Goal: Task Accomplishment & Management: Manage account settings

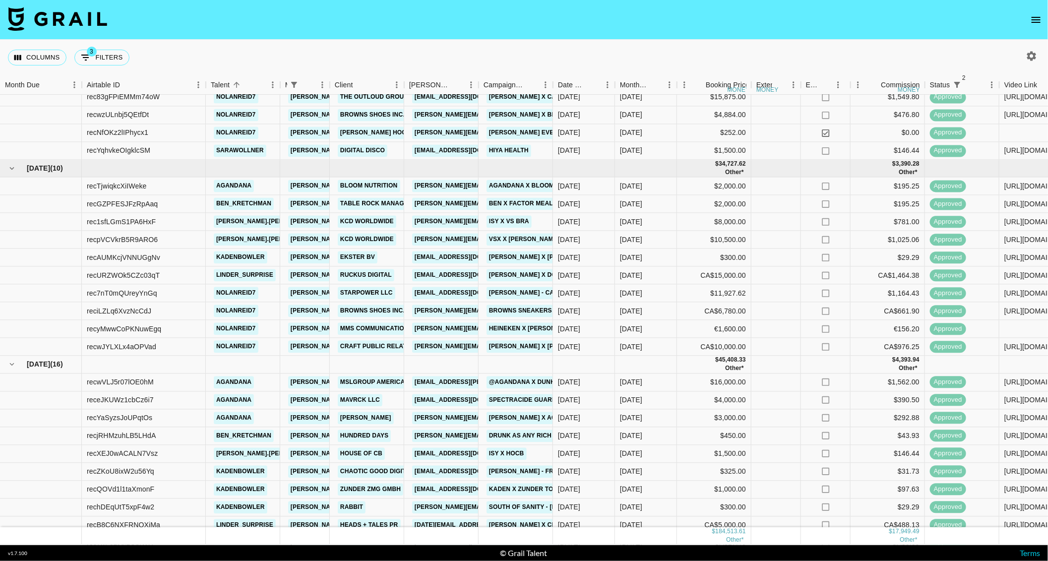
scroll to position [116, 0]
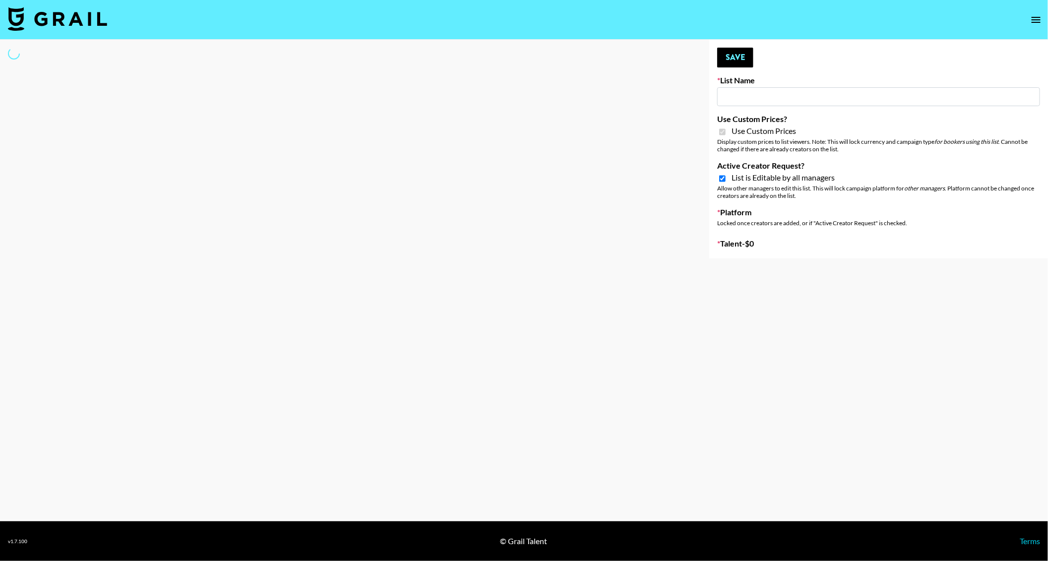
type input "Content Labs for Govee's TV Backlight 3."
checkbox input "true"
select select "Brand"
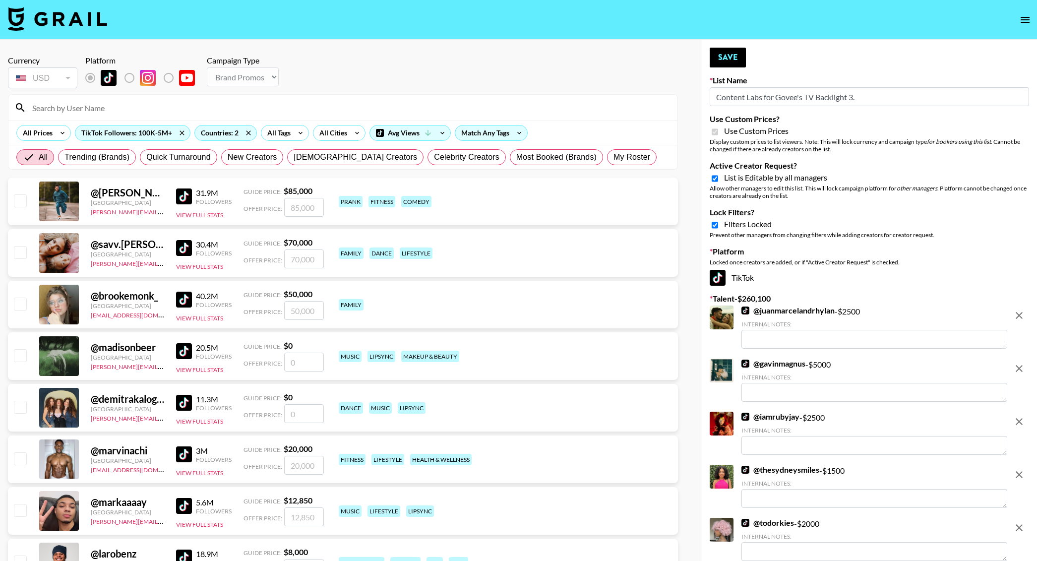
click at [109, 103] on input at bounding box center [348, 108] width 645 height 16
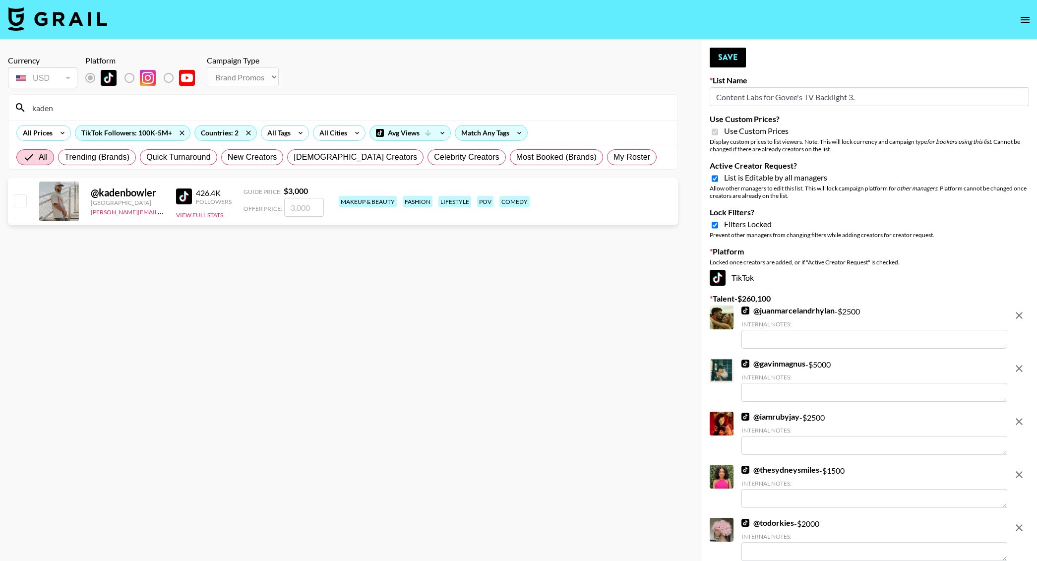
type input "kaden"
click at [308, 211] on input "number" at bounding box center [304, 207] width 40 height 19
type input "2"
checkbox input "true"
type input "2000"
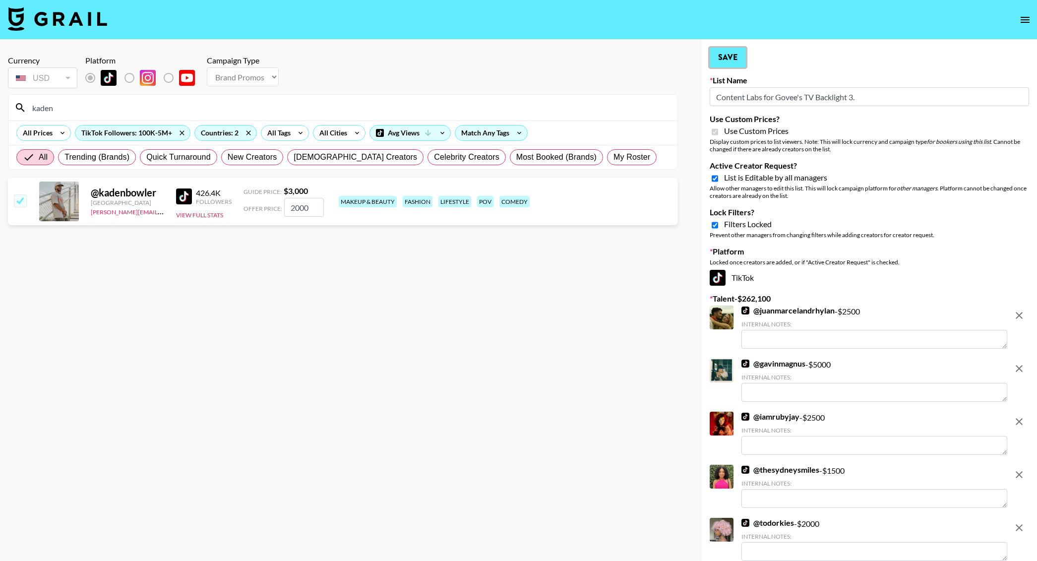
click at [728, 56] on button "Save" at bounding box center [728, 58] width 36 height 20
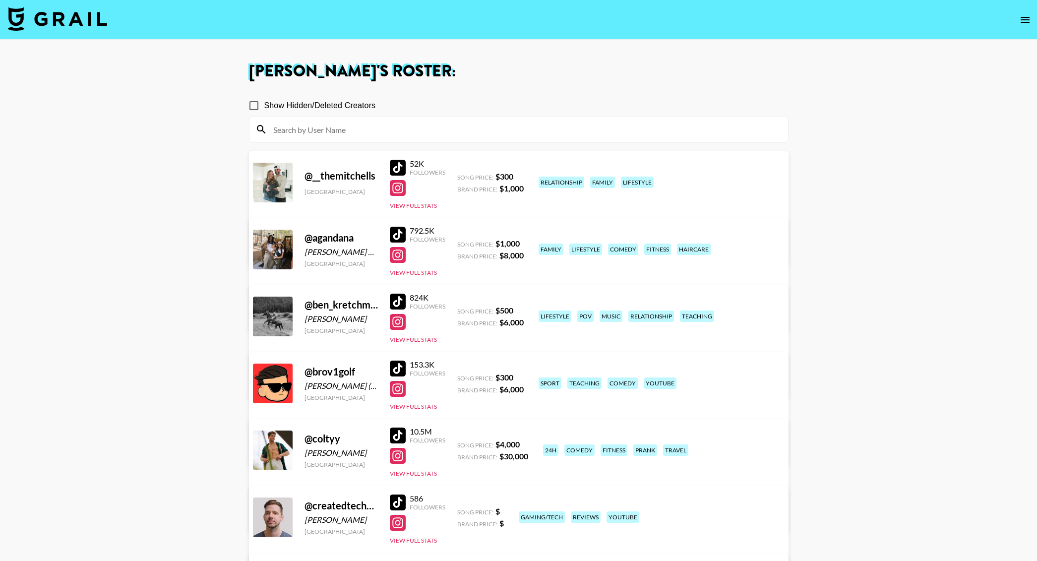
click at [1026, 22] on icon "open drawer" at bounding box center [1025, 20] width 9 height 6
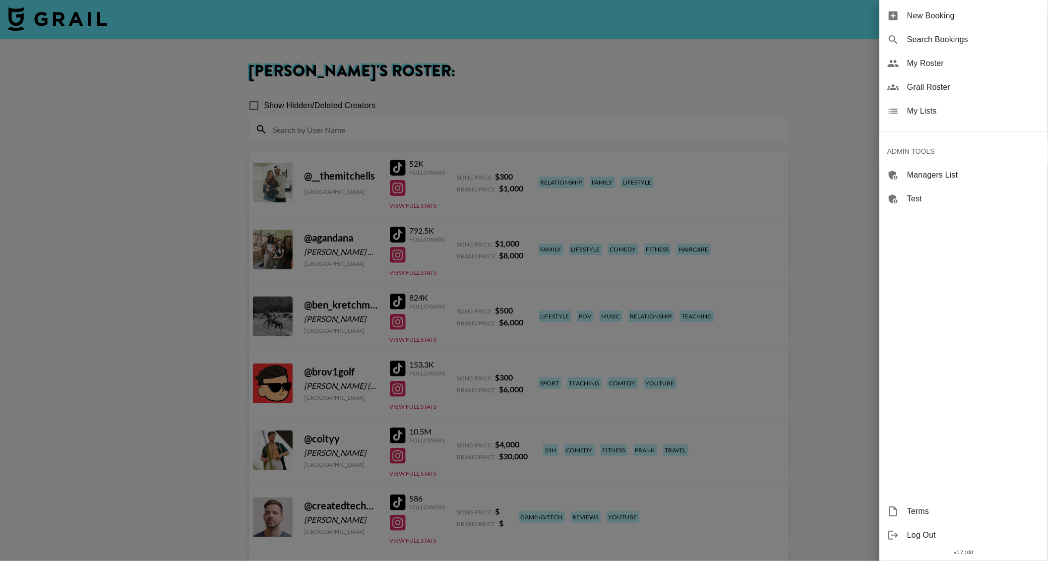
click at [931, 79] on div "Grail Roster" at bounding box center [964, 87] width 169 height 24
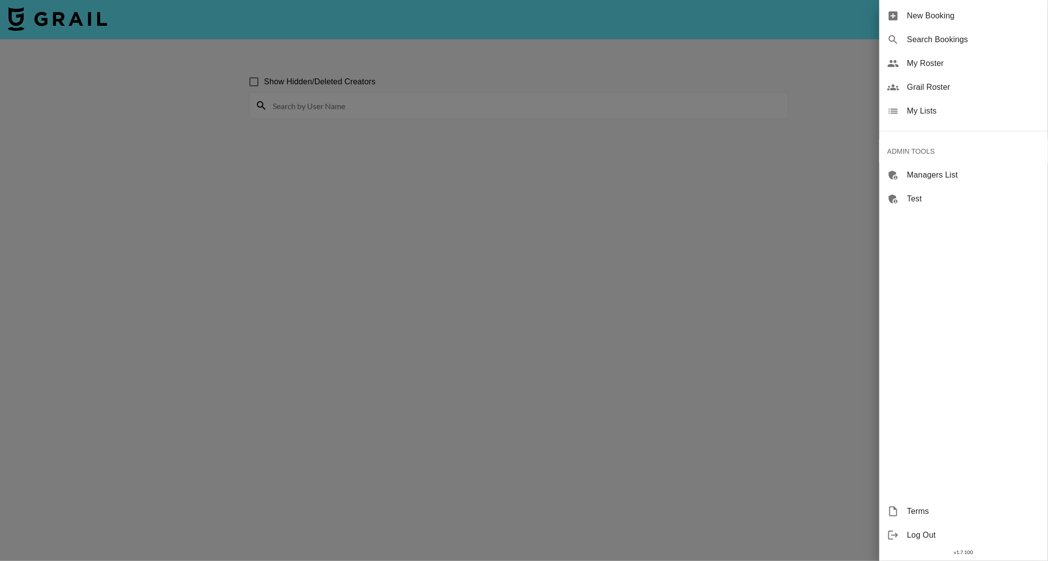
click at [392, 63] on div at bounding box center [524, 280] width 1048 height 561
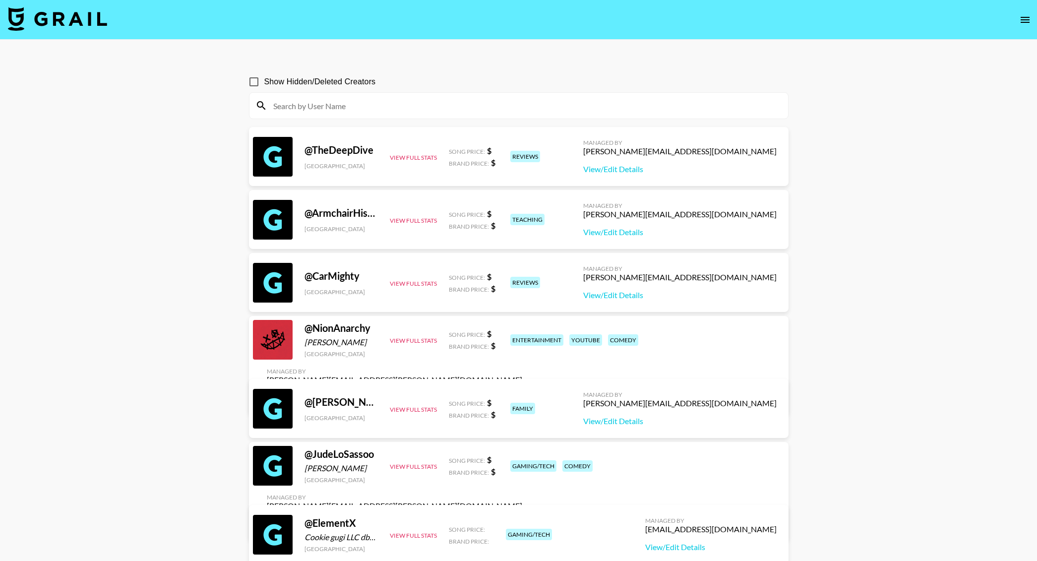
click at [306, 102] on input at bounding box center [524, 106] width 515 height 16
paste input "haileyomollo"
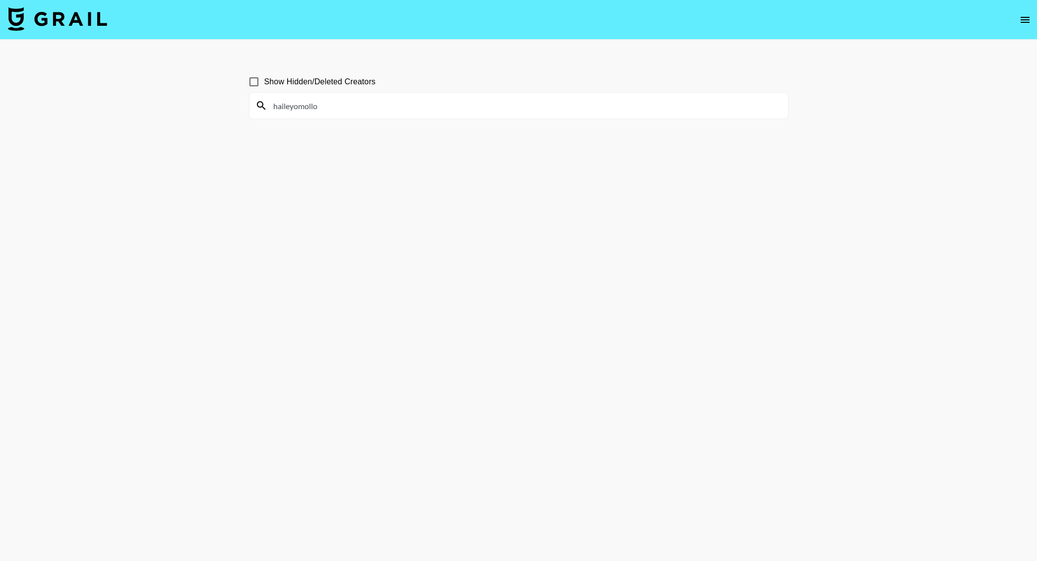
click at [415, 31] on nav at bounding box center [518, 20] width 1037 height 40
click at [352, 107] on input "haileyomollo" at bounding box center [524, 106] width 515 height 16
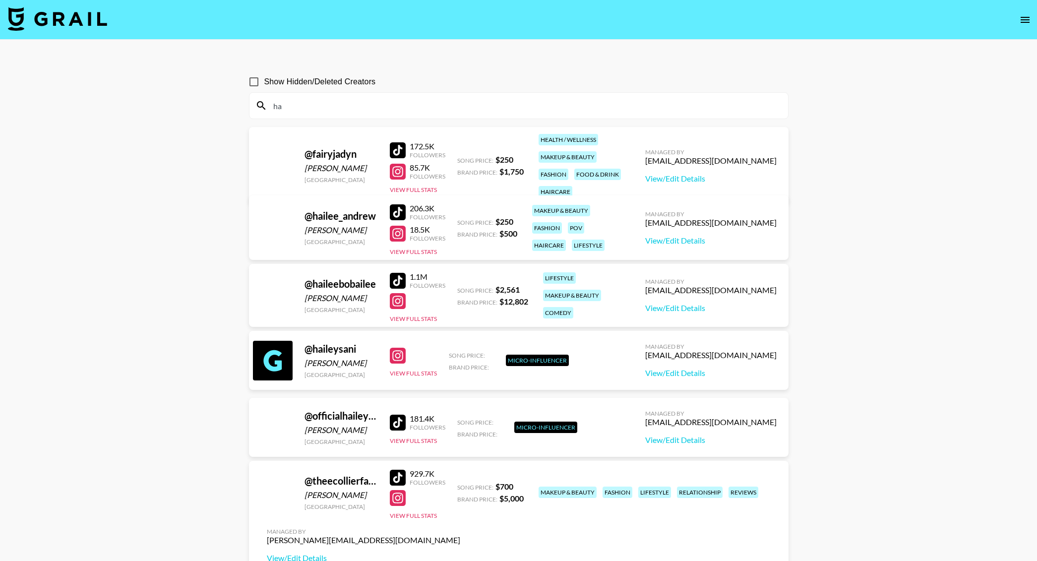
type input "h"
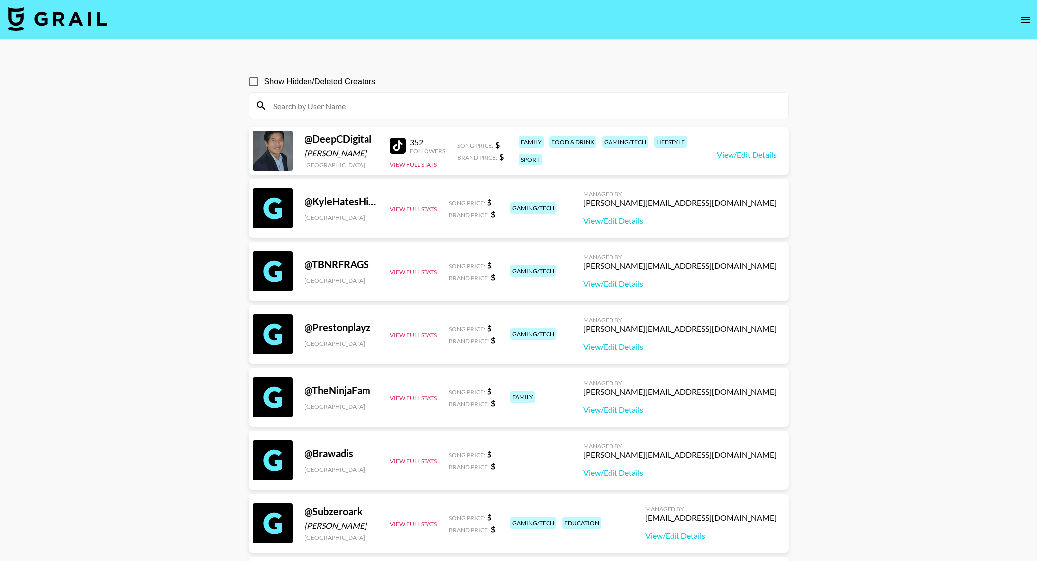
paste input "haileyomollo"
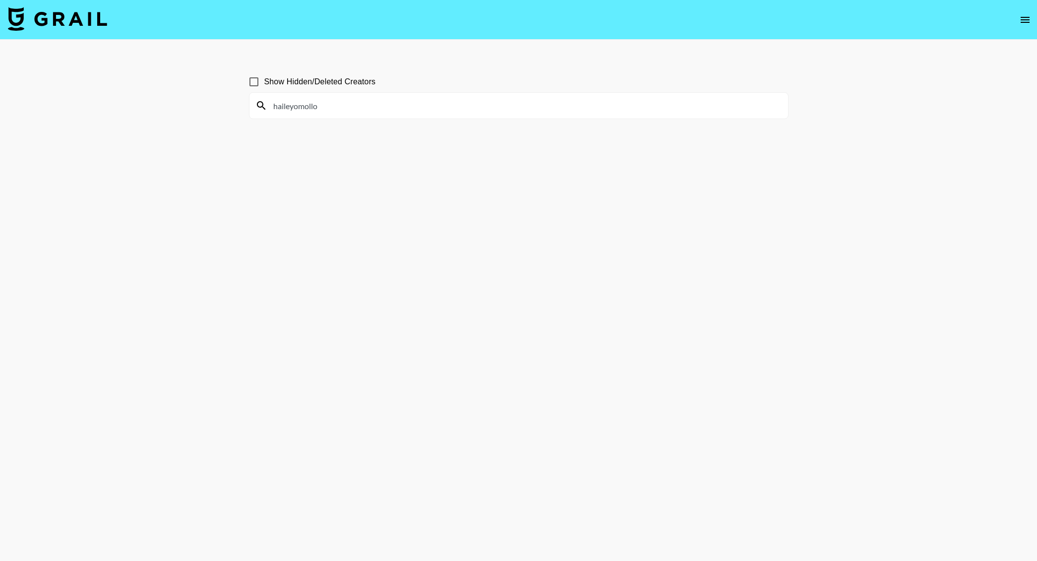
drag, startPoint x: 293, startPoint y: 106, endPoint x: 242, endPoint y: 106, distance: 51.6
click at [253, 106] on div "haileyomollo" at bounding box center [519, 106] width 539 height 26
type input "omollo"
click at [280, 103] on input "omollo" at bounding box center [524, 106] width 515 height 16
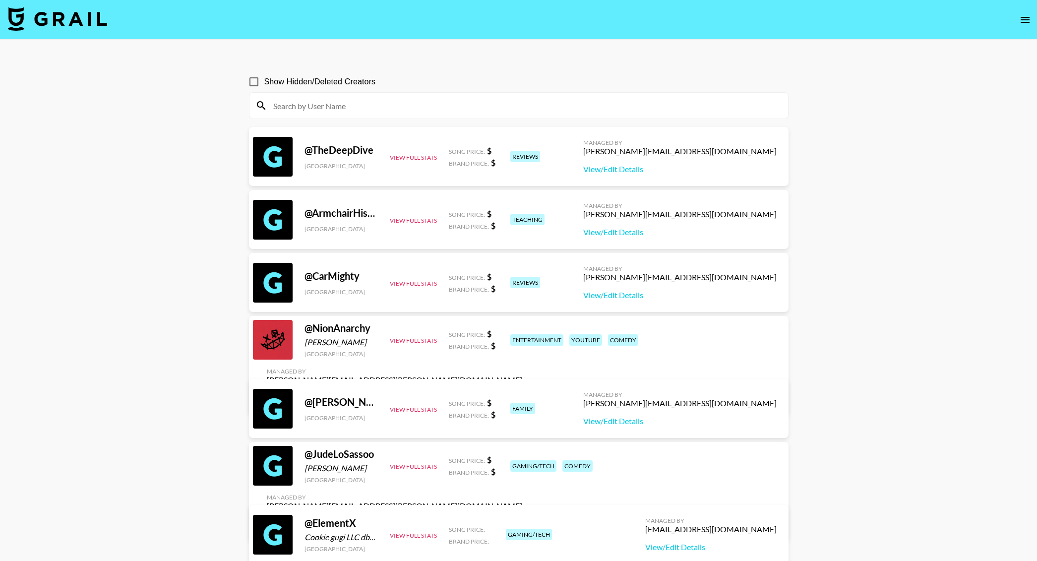
click at [1023, 28] on button "open drawer" at bounding box center [1025, 20] width 20 height 20
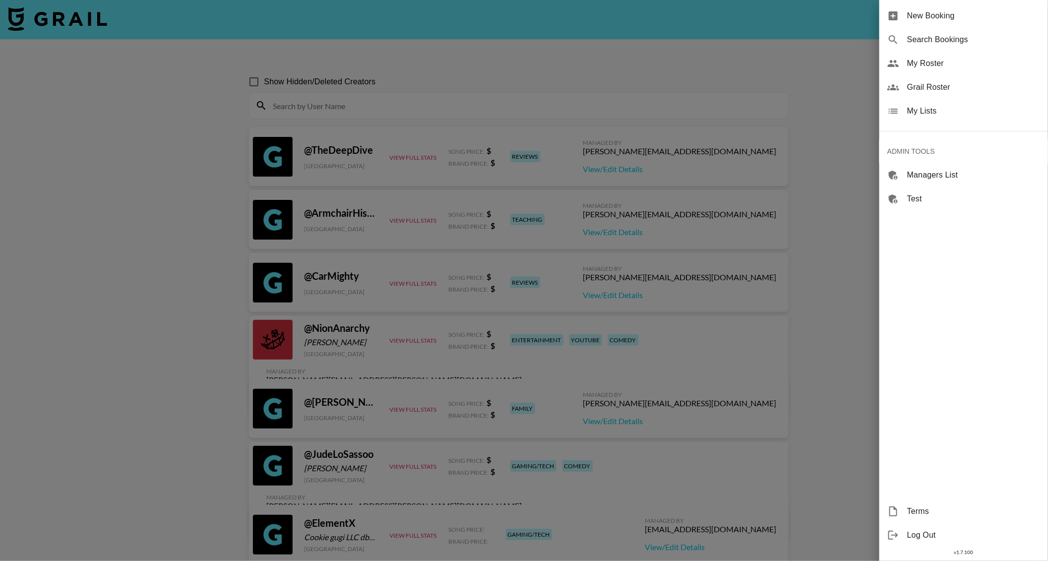
click at [929, 70] on div "My Roster" at bounding box center [964, 64] width 169 height 24
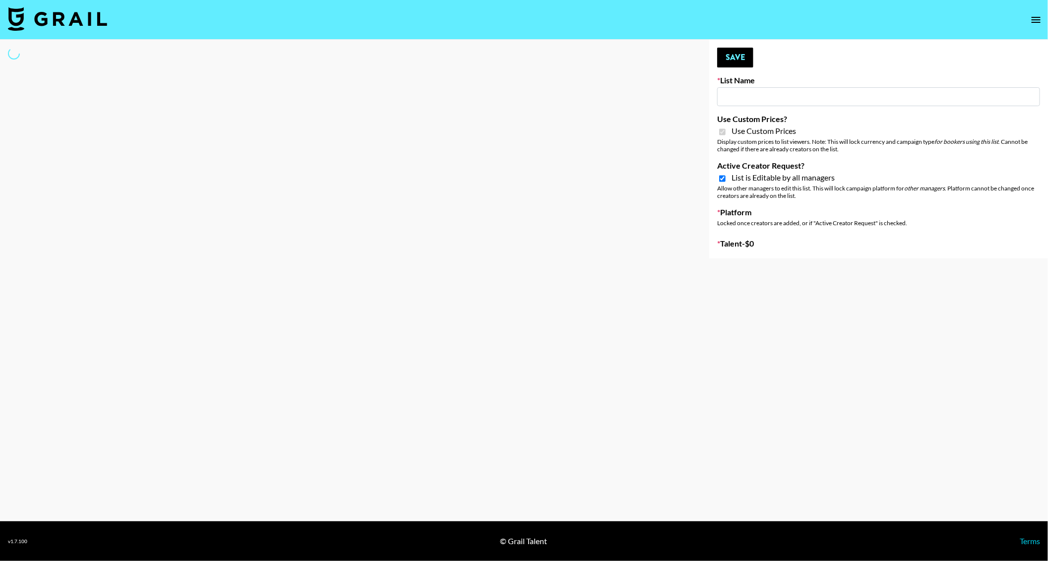
type input "Babbel - [DATE]"
checkbox input "true"
select select "Brand"
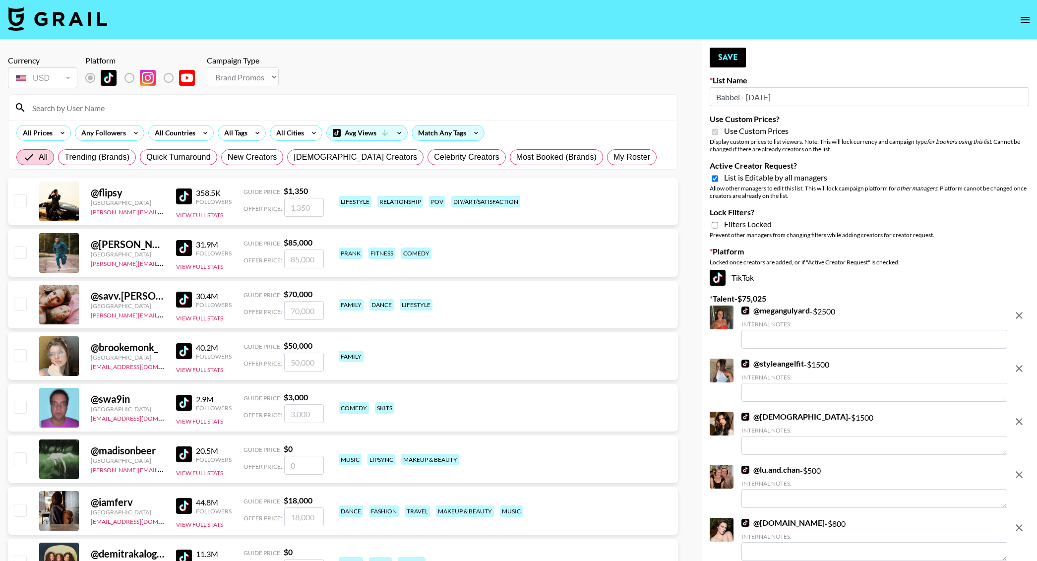
click at [101, 111] on input at bounding box center [348, 108] width 645 height 16
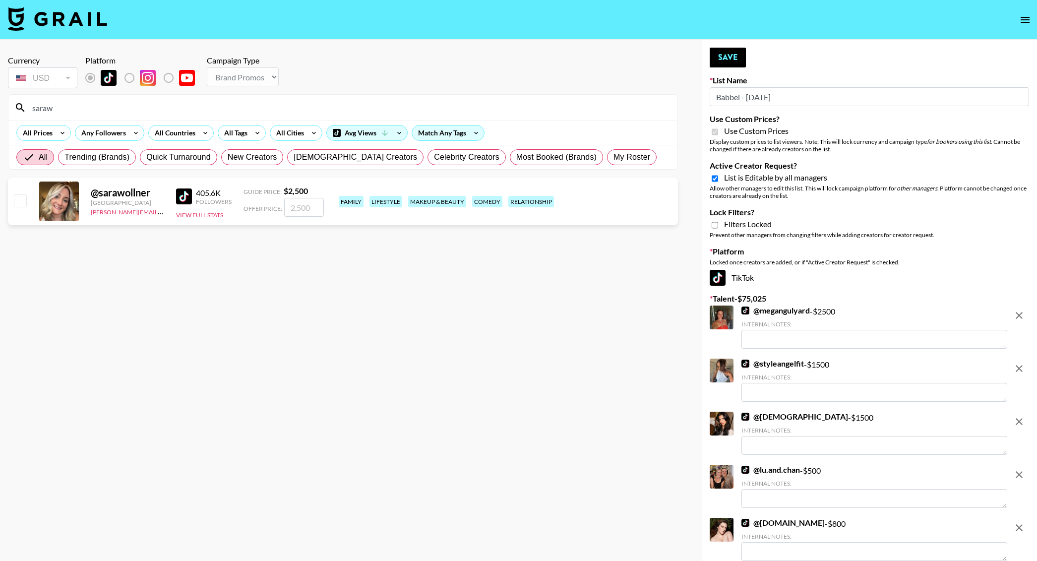
type input "saraw"
click at [303, 206] on input "number" at bounding box center [304, 207] width 40 height 19
type input "2"
checkbox input "true"
type input "2000"
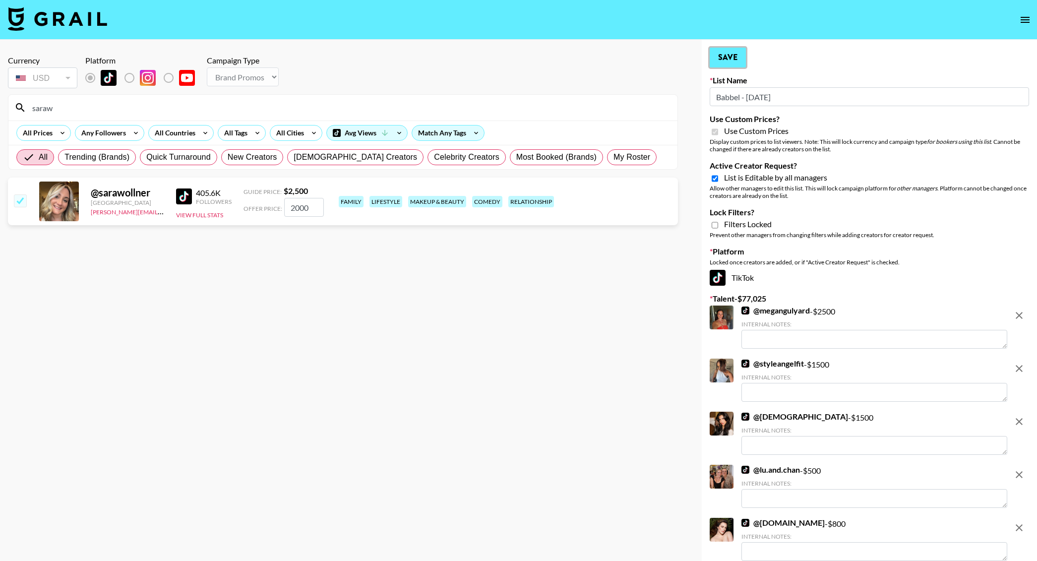
click at [720, 67] on button "Save" at bounding box center [728, 58] width 36 height 20
